Goal: Information Seeking & Learning: Learn about a topic

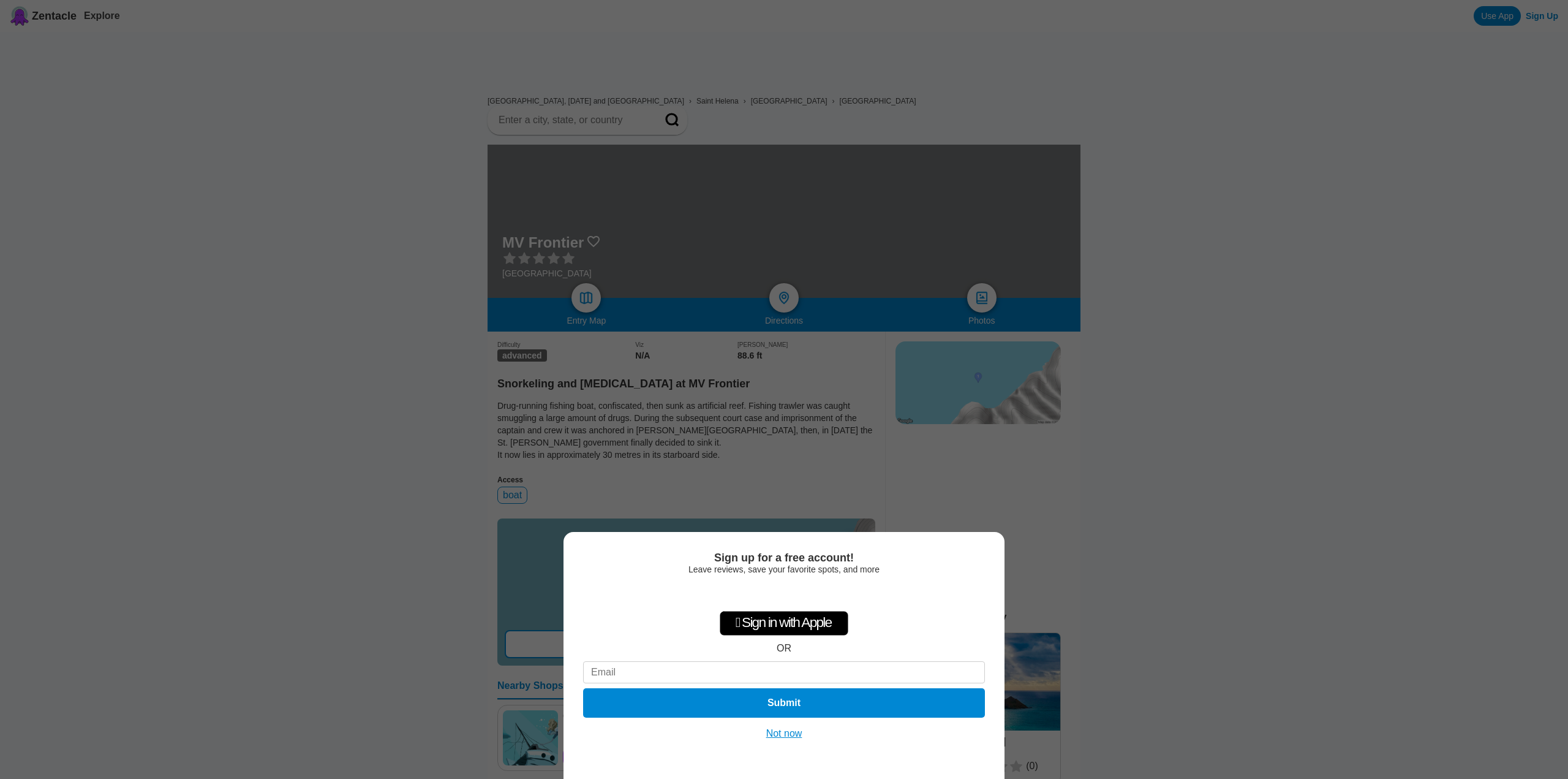
click at [782, 735] on button "Not now" at bounding box center [784, 734] width 44 height 12
